Goal: Find specific page/section: Find specific page/section

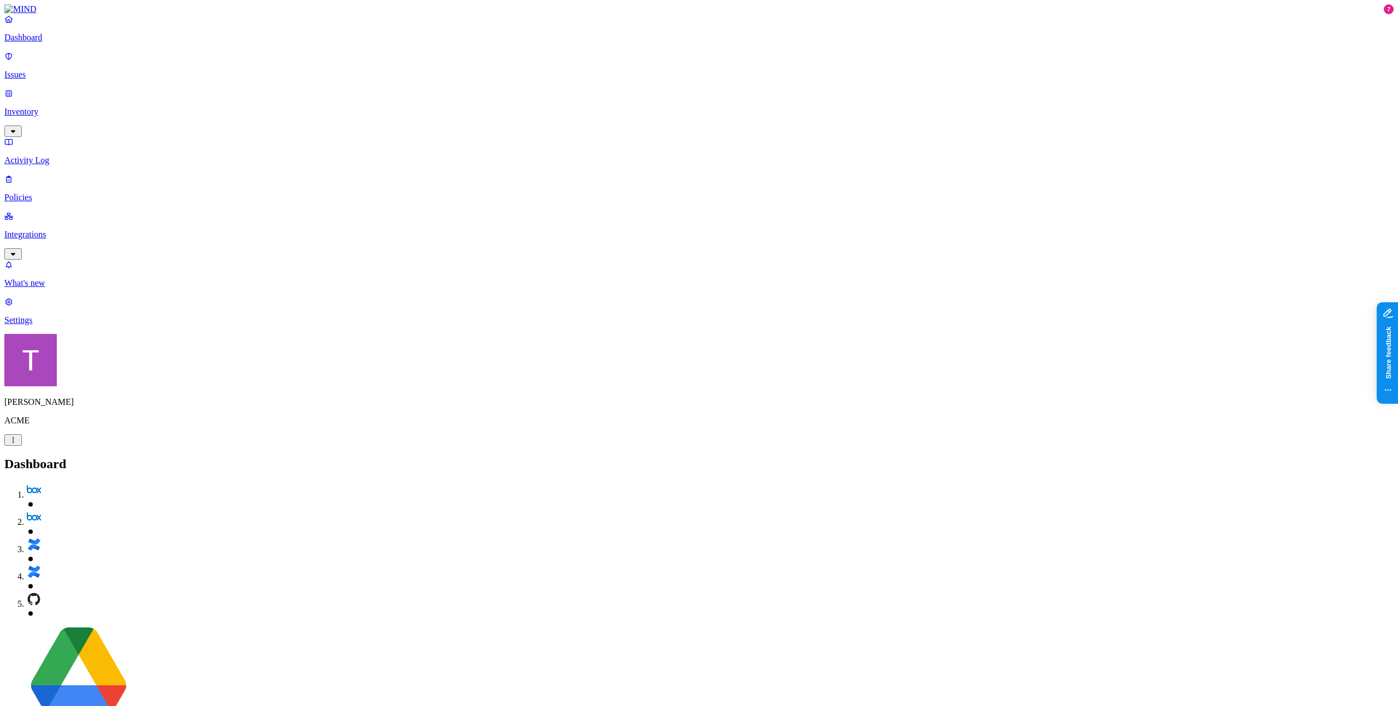
click at [56, 109] on p "Inventory" at bounding box center [698, 112] width 1389 height 10
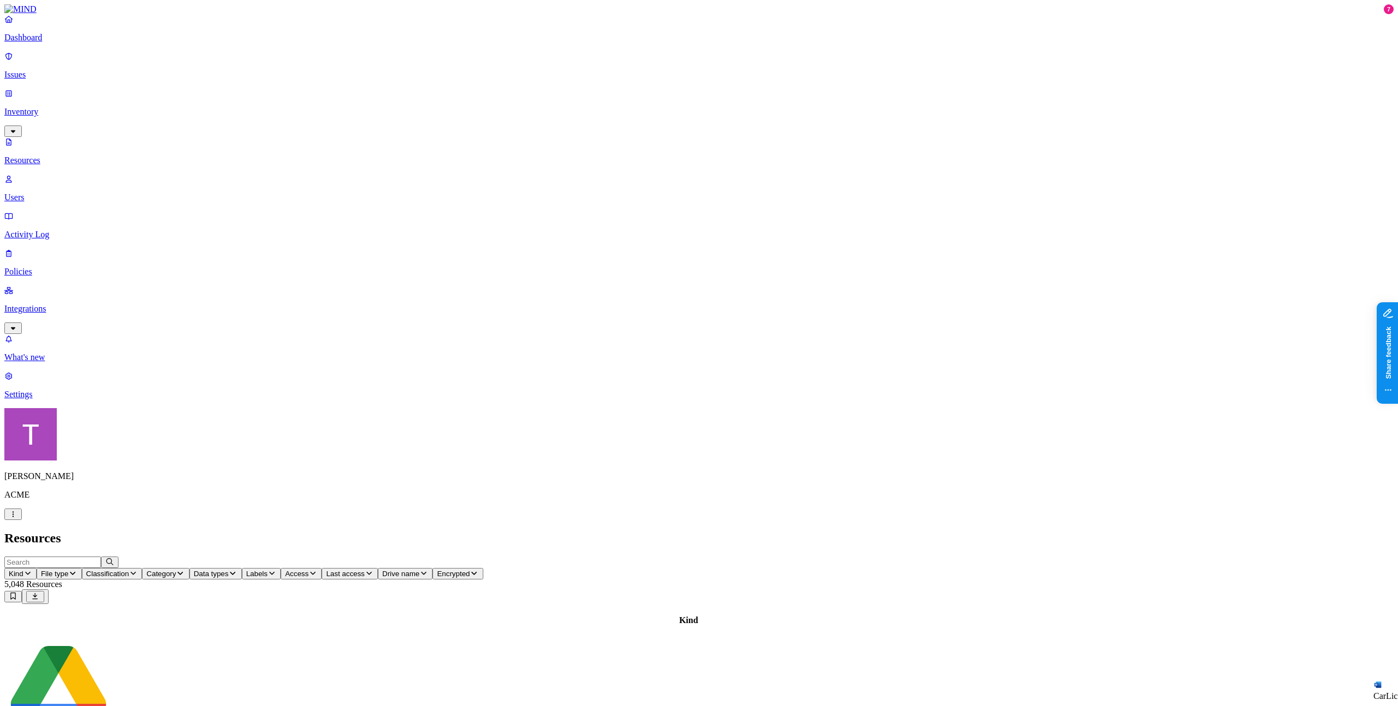
click at [37, 568] on button "Kind" at bounding box center [20, 573] width 32 height 11
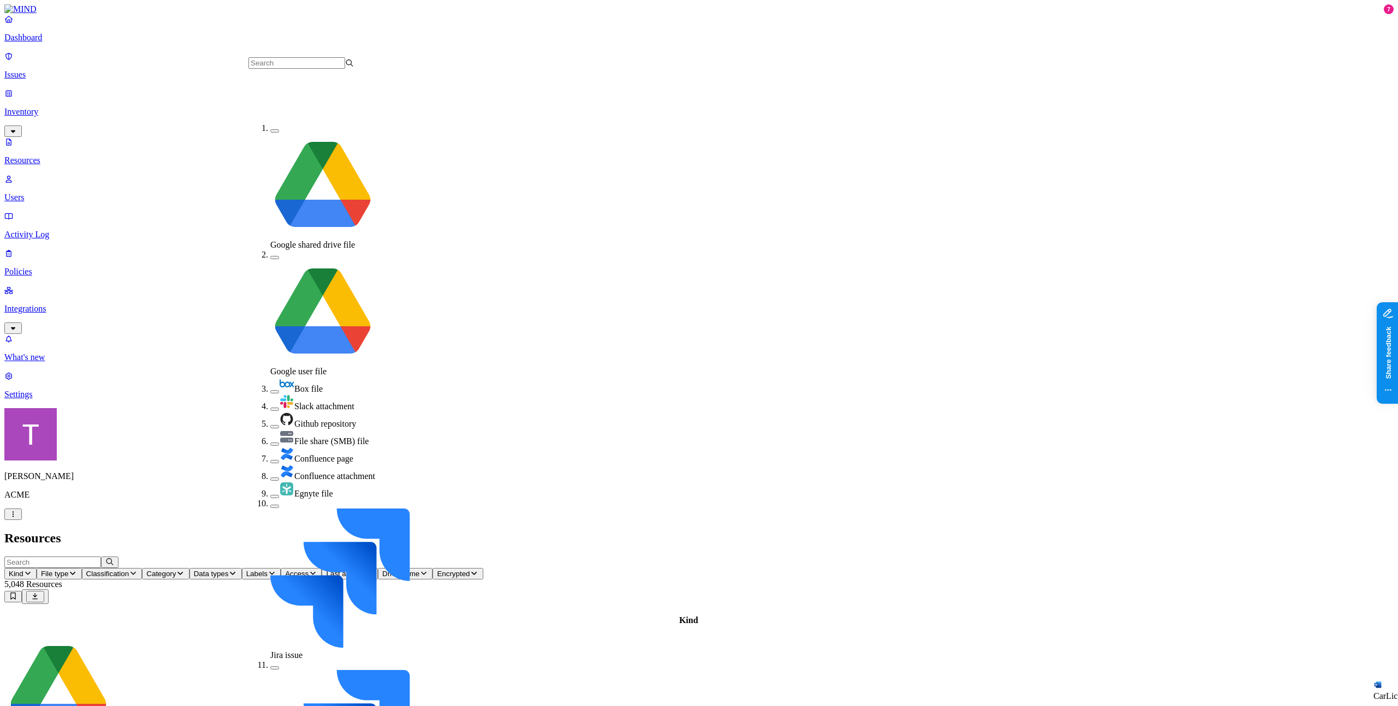
scroll to position [244, 0]
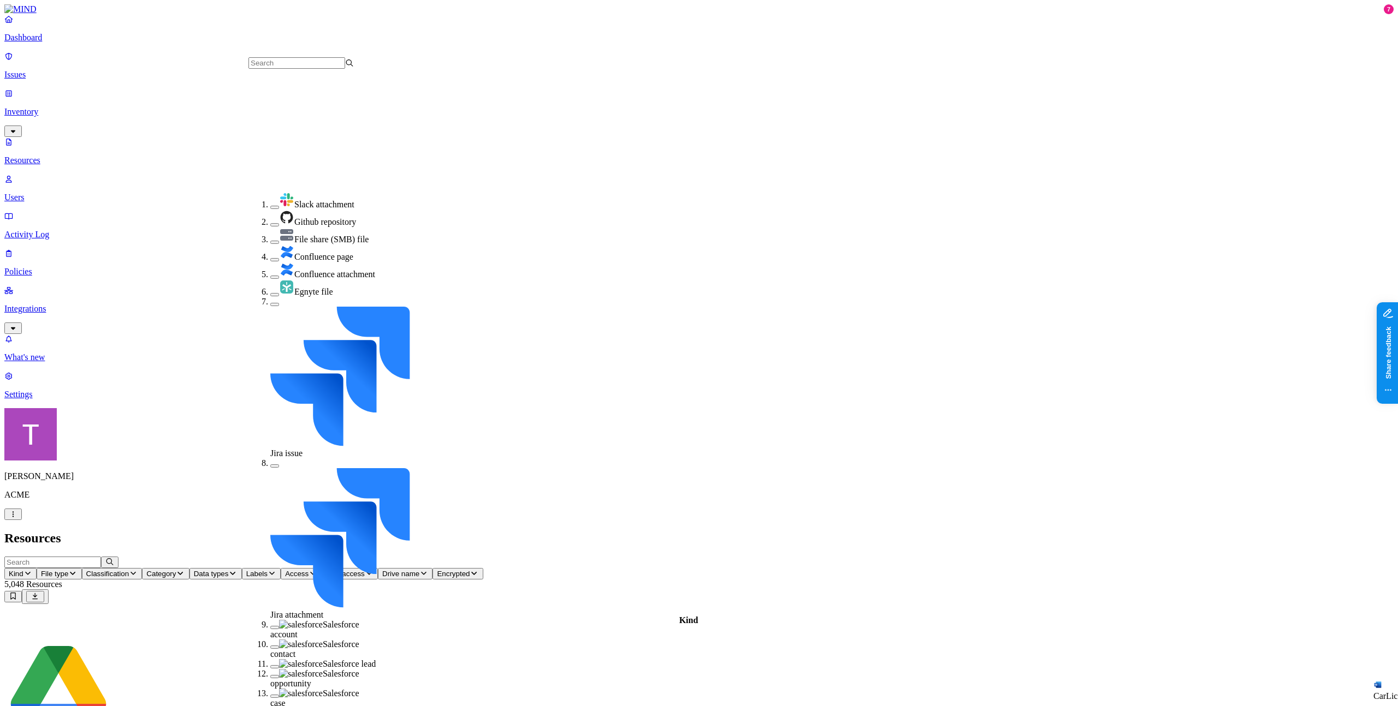
click at [308, 669] on div "Salesforce opportunity" at bounding box center [322, 679] width 105 height 20
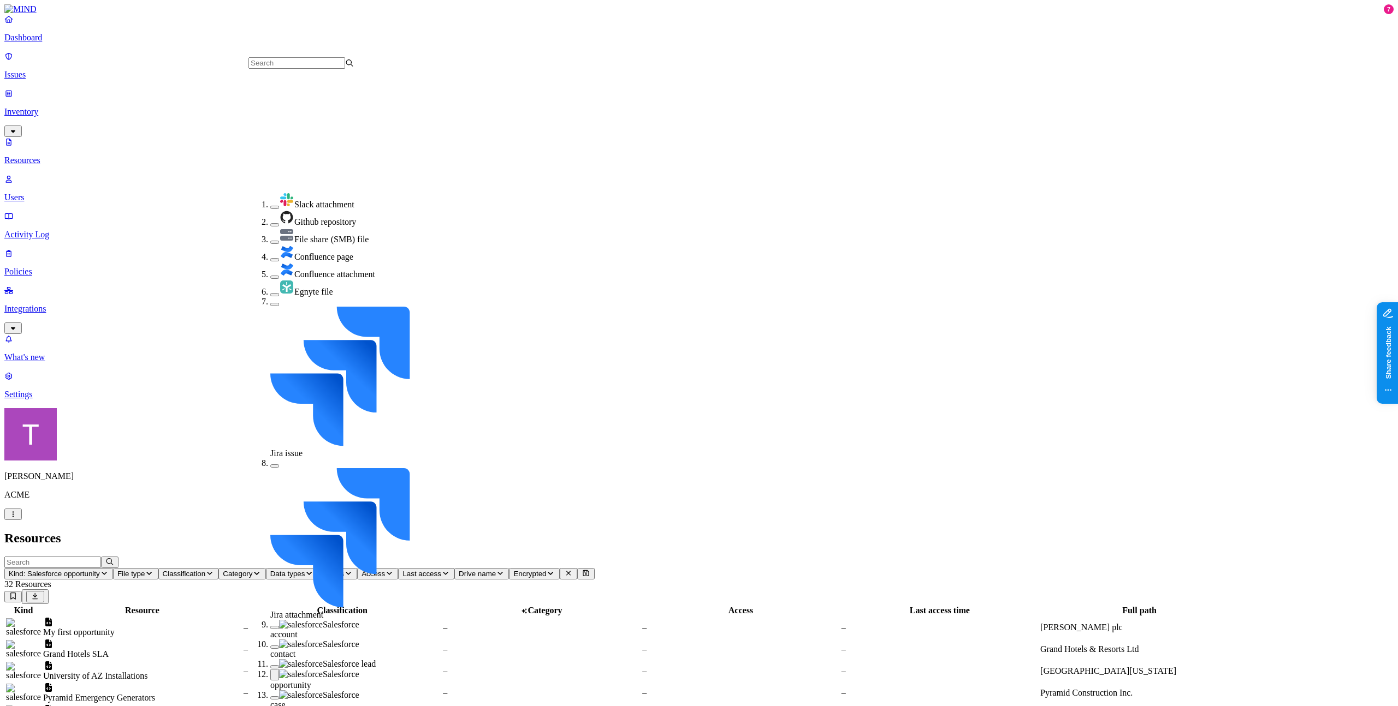
click at [640, 617] on td "–" at bounding box center [541, 627] width 198 height 21
